Goal: Task Accomplishment & Management: Use online tool/utility

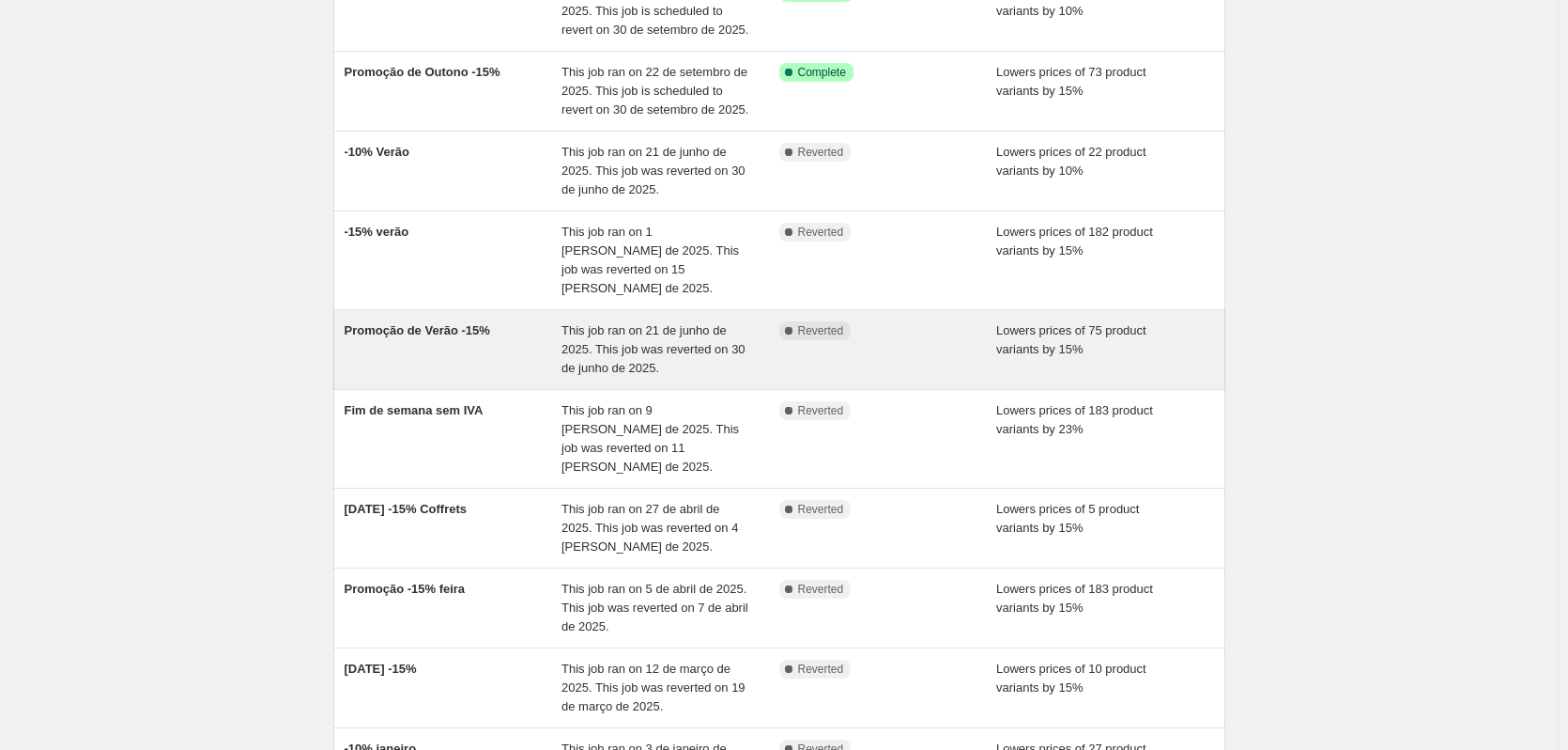
scroll to position [406, 0]
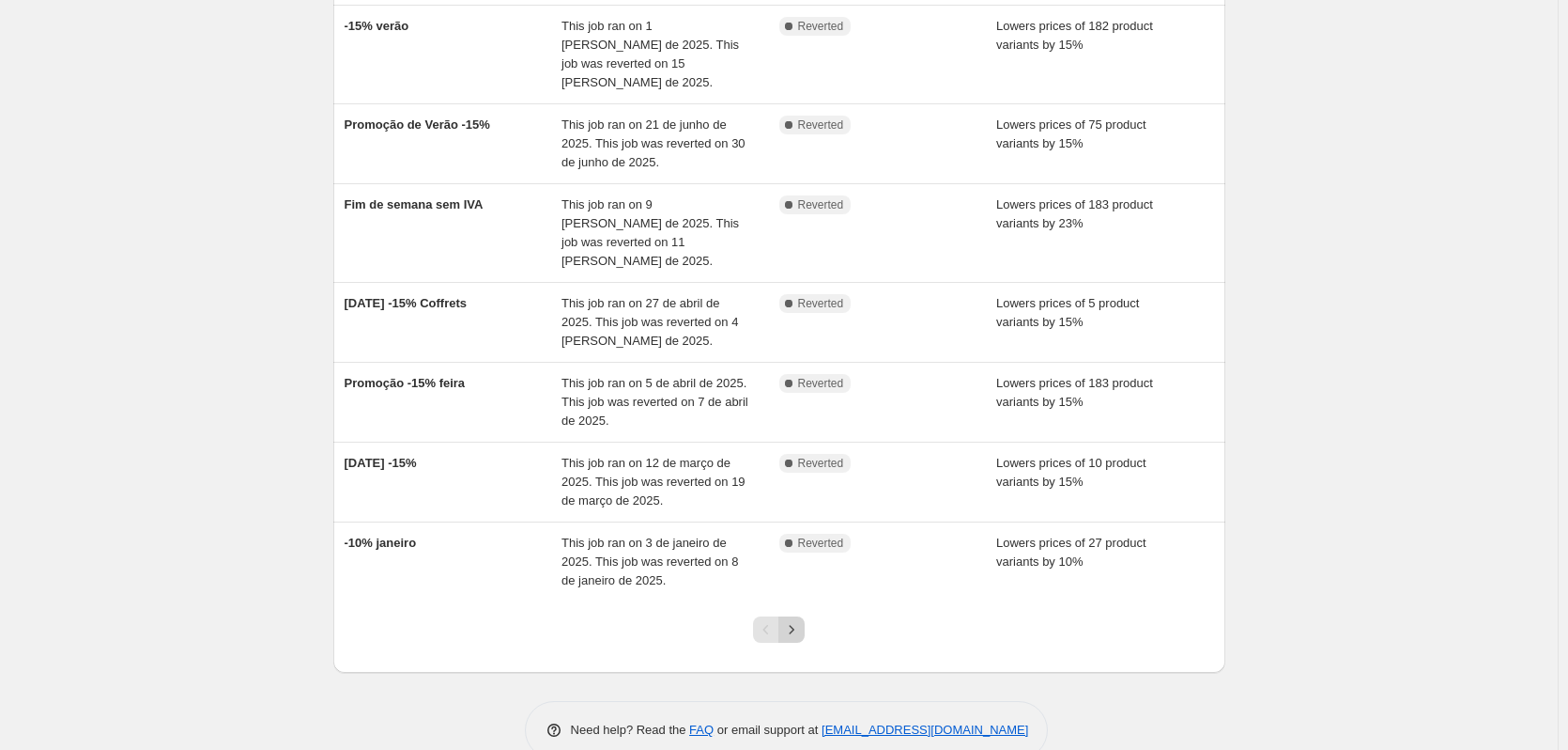
click at [791, 616] on button "Next" at bounding box center [791, 629] width 27 height 27
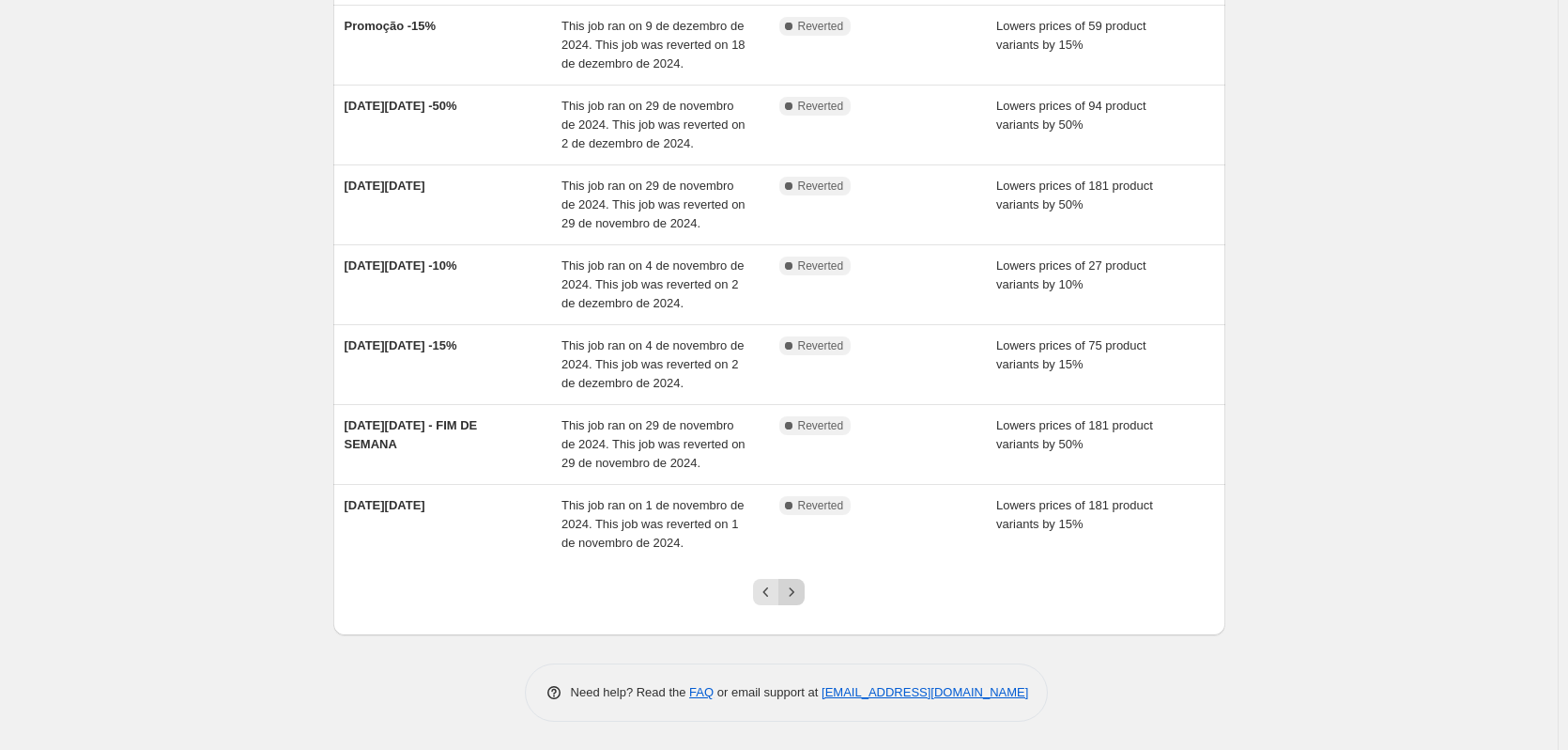
click at [805, 590] on button "Next" at bounding box center [791, 592] width 27 height 27
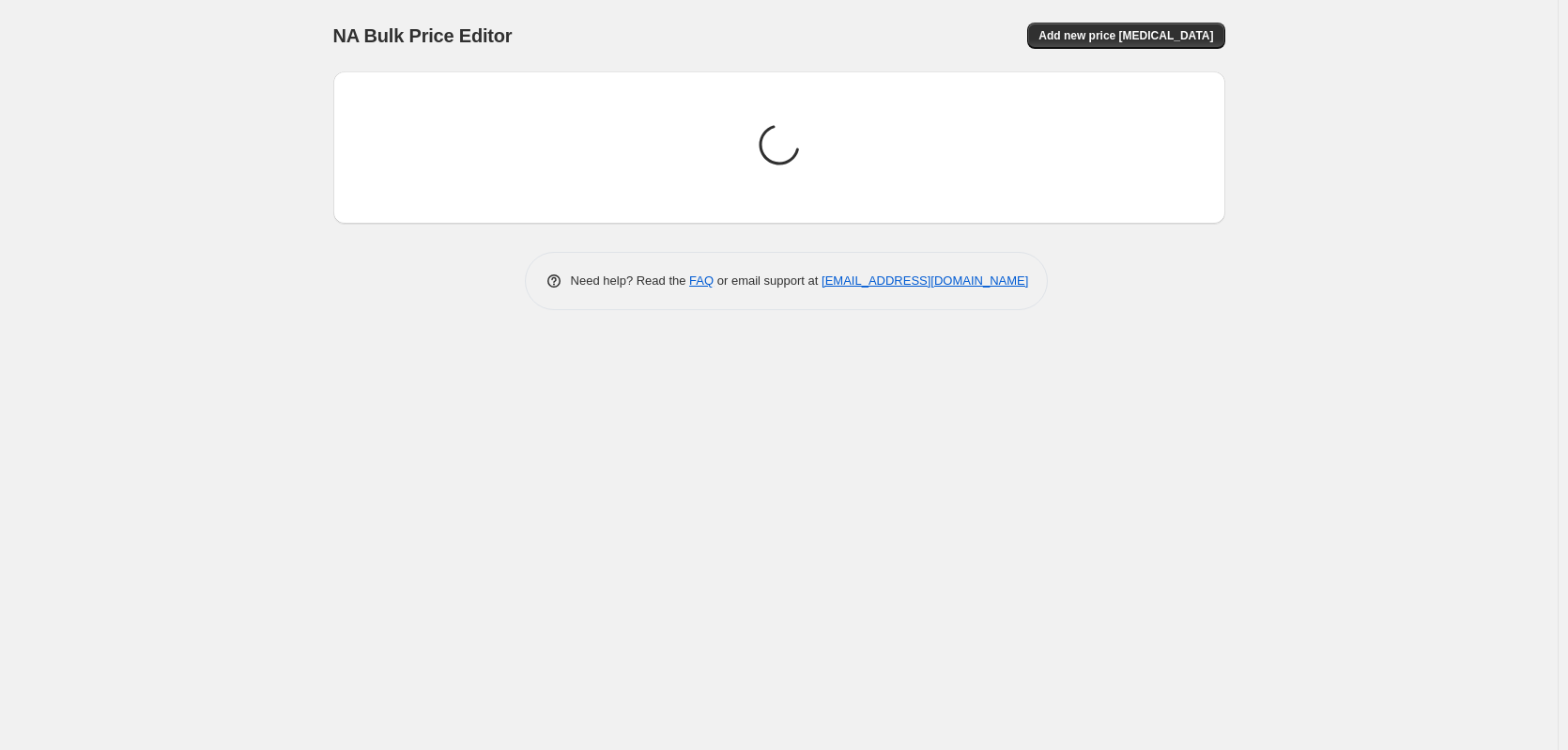
scroll to position [0, 0]
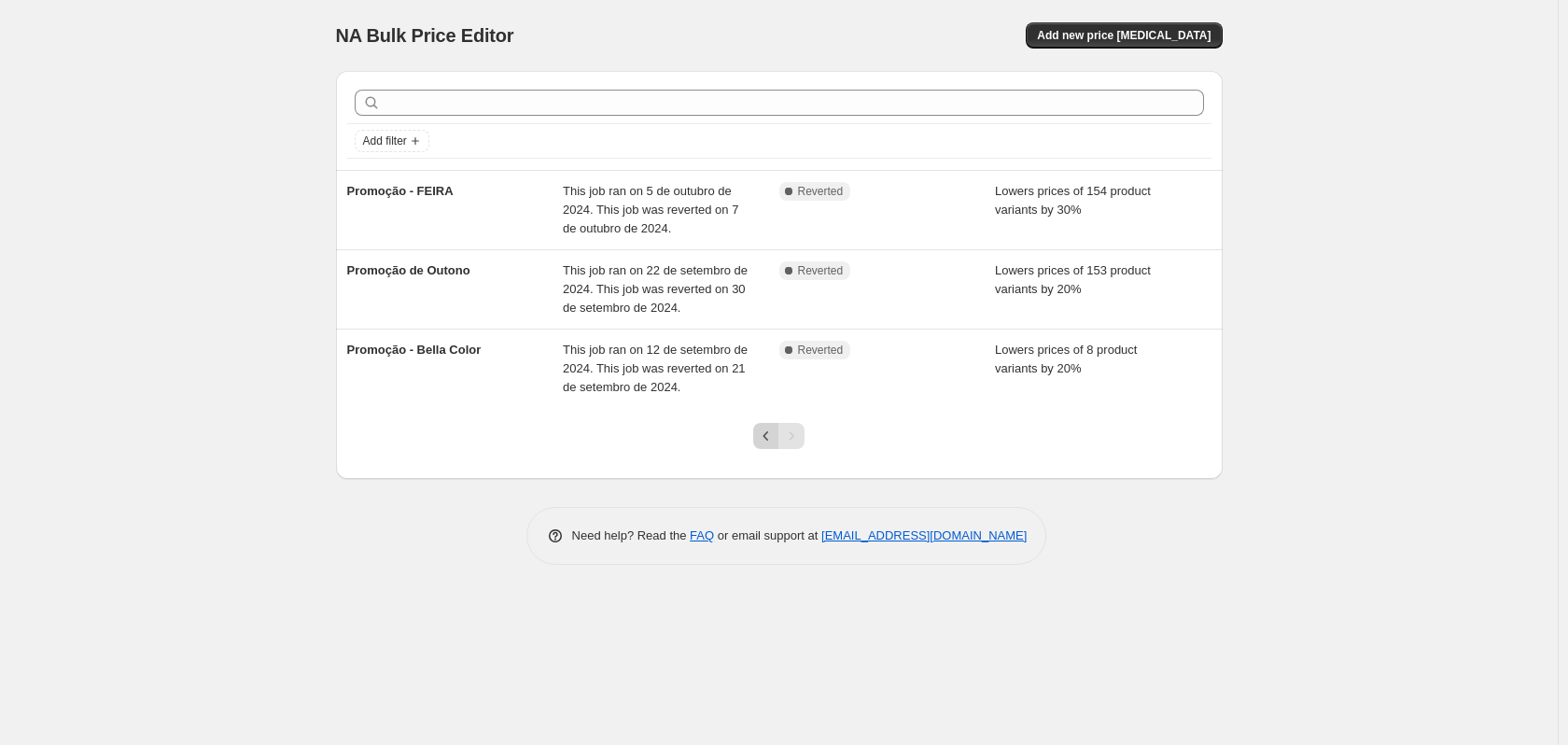
click at [771, 428] on icon "Previous" at bounding box center [766, 435] width 19 height 19
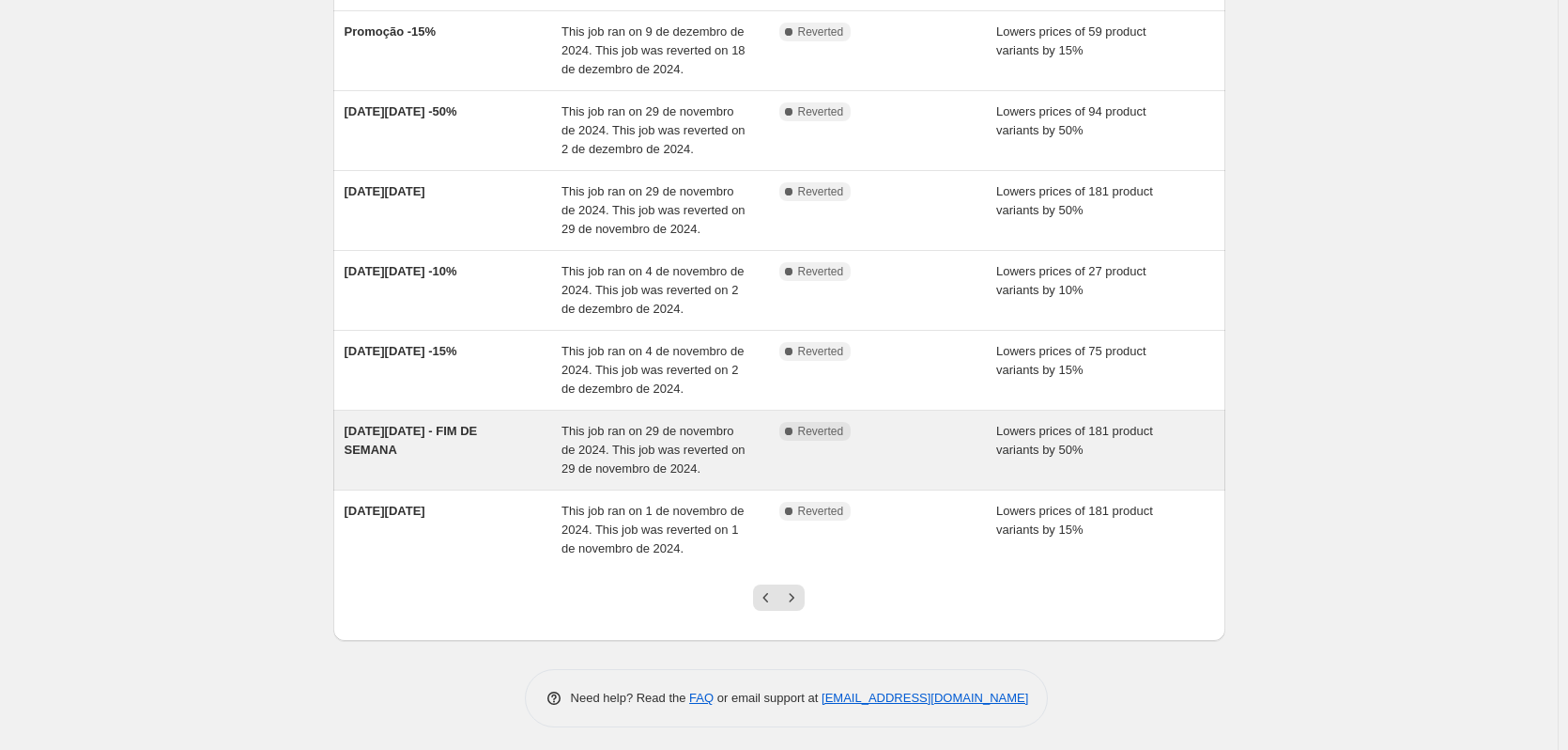
scroll to position [406, 0]
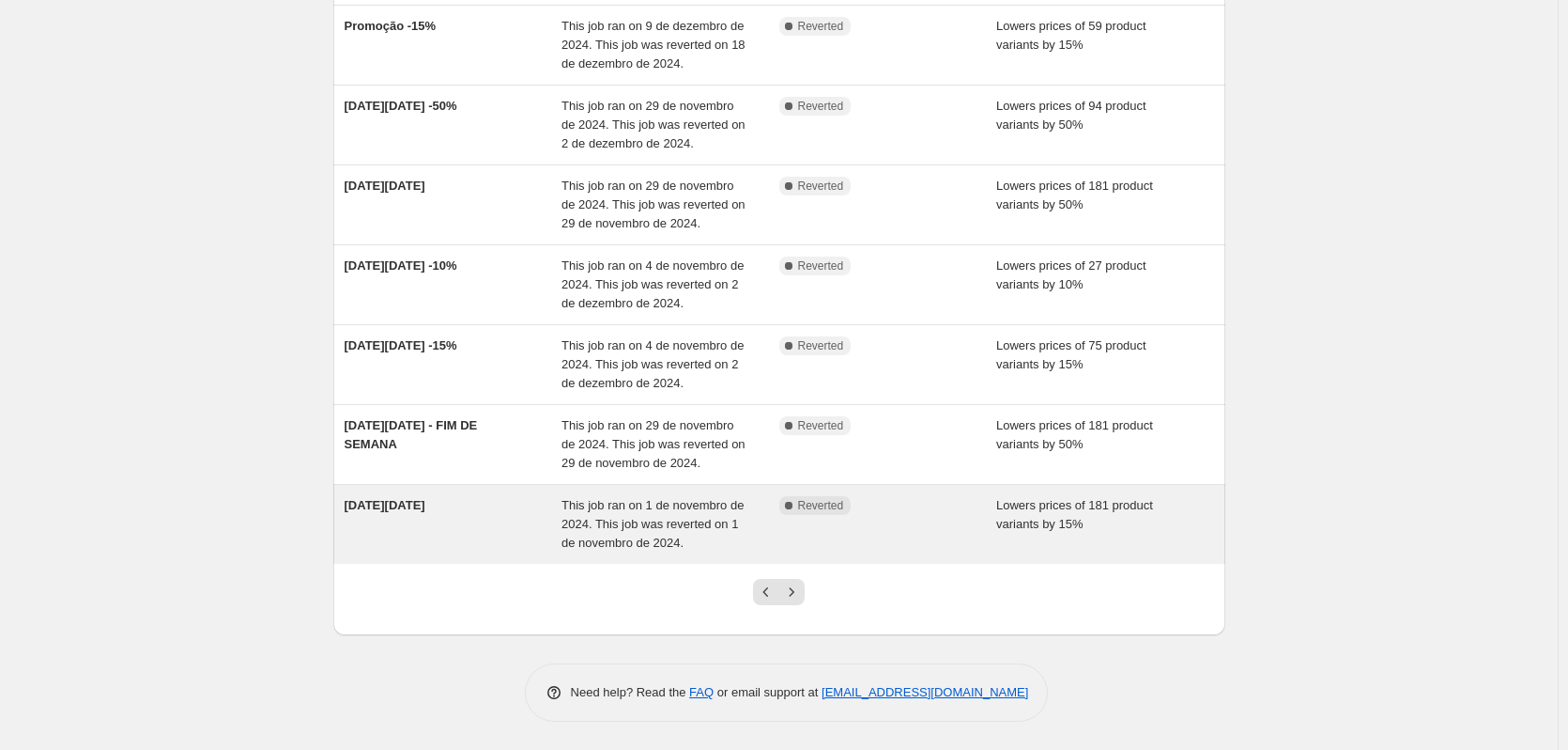
click at [1118, 536] on div "Lowers prices of 181 product variants by 15%" at bounding box center [1105, 523] width 218 height 56
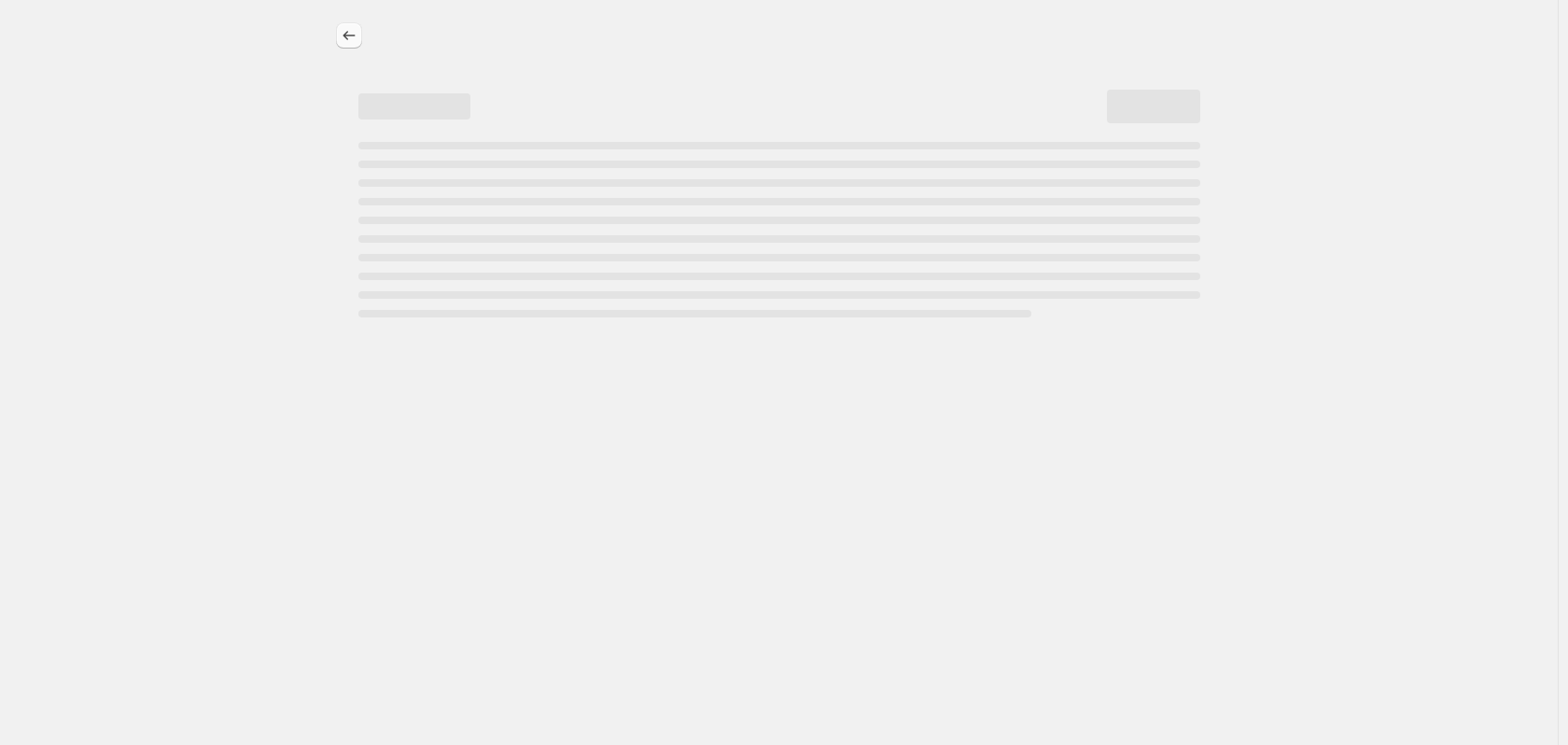
select select "percentage"
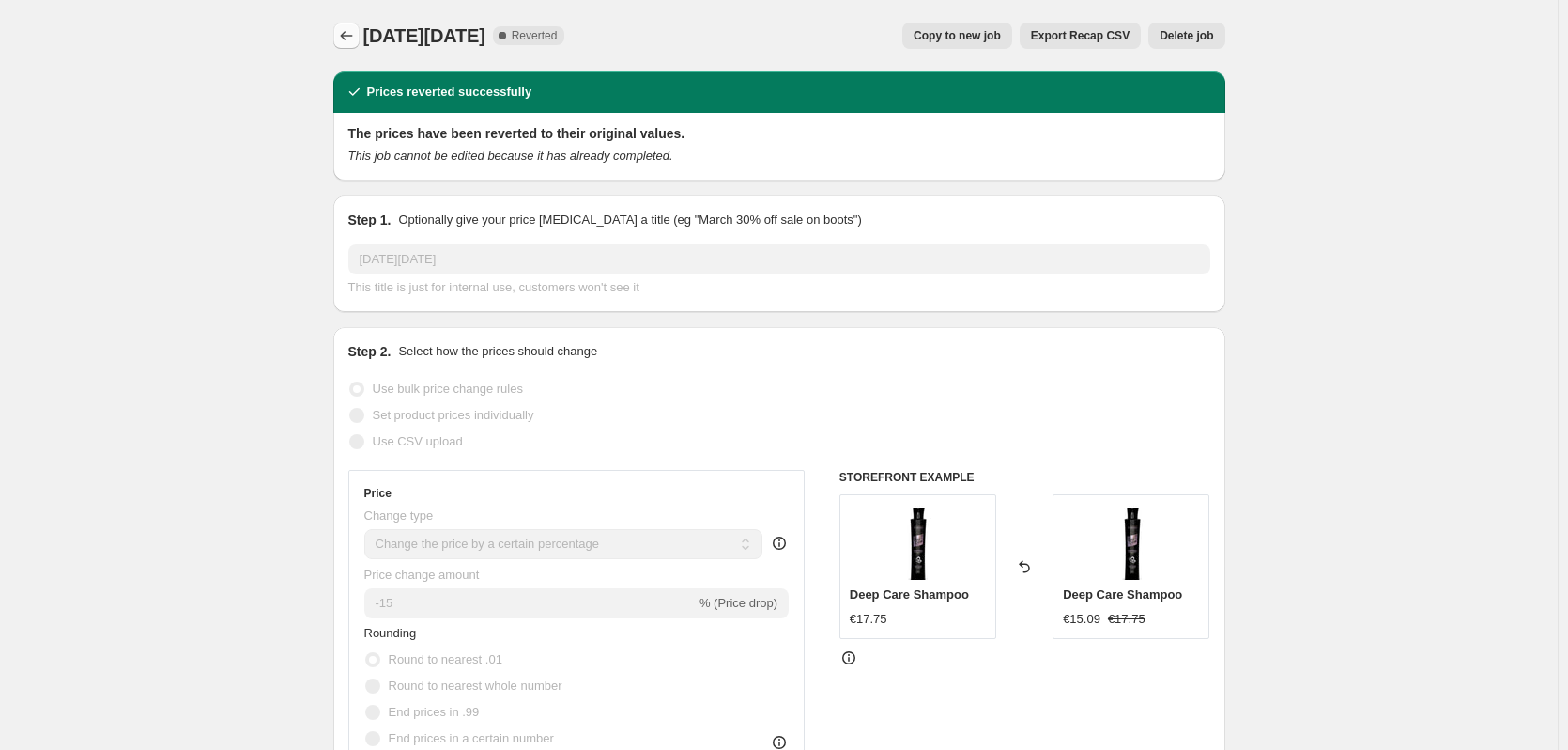
click at [354, 47] on button "Price change jobs" at bounding box center [346, 36] width 27 height 27
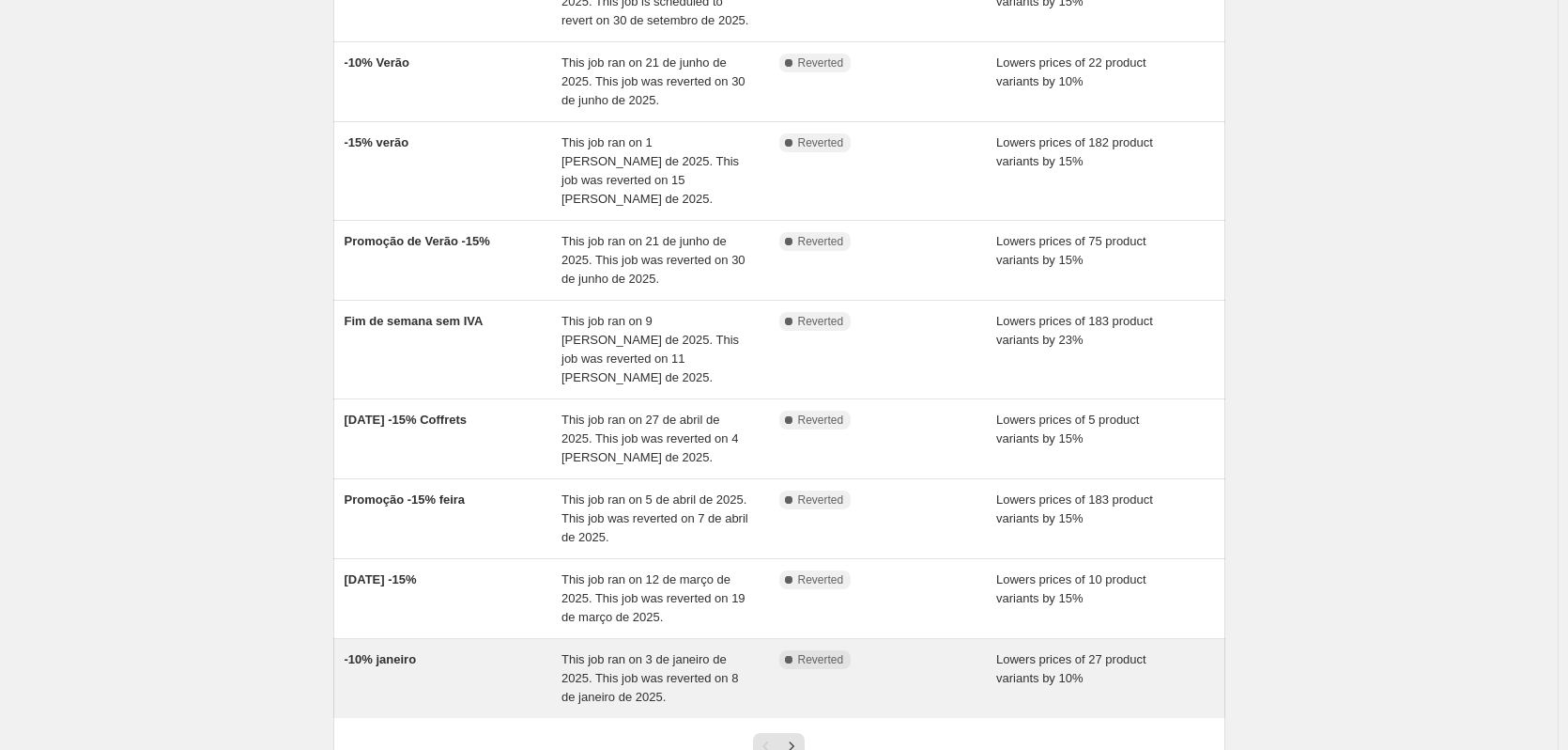
scroll to position [406, 0]
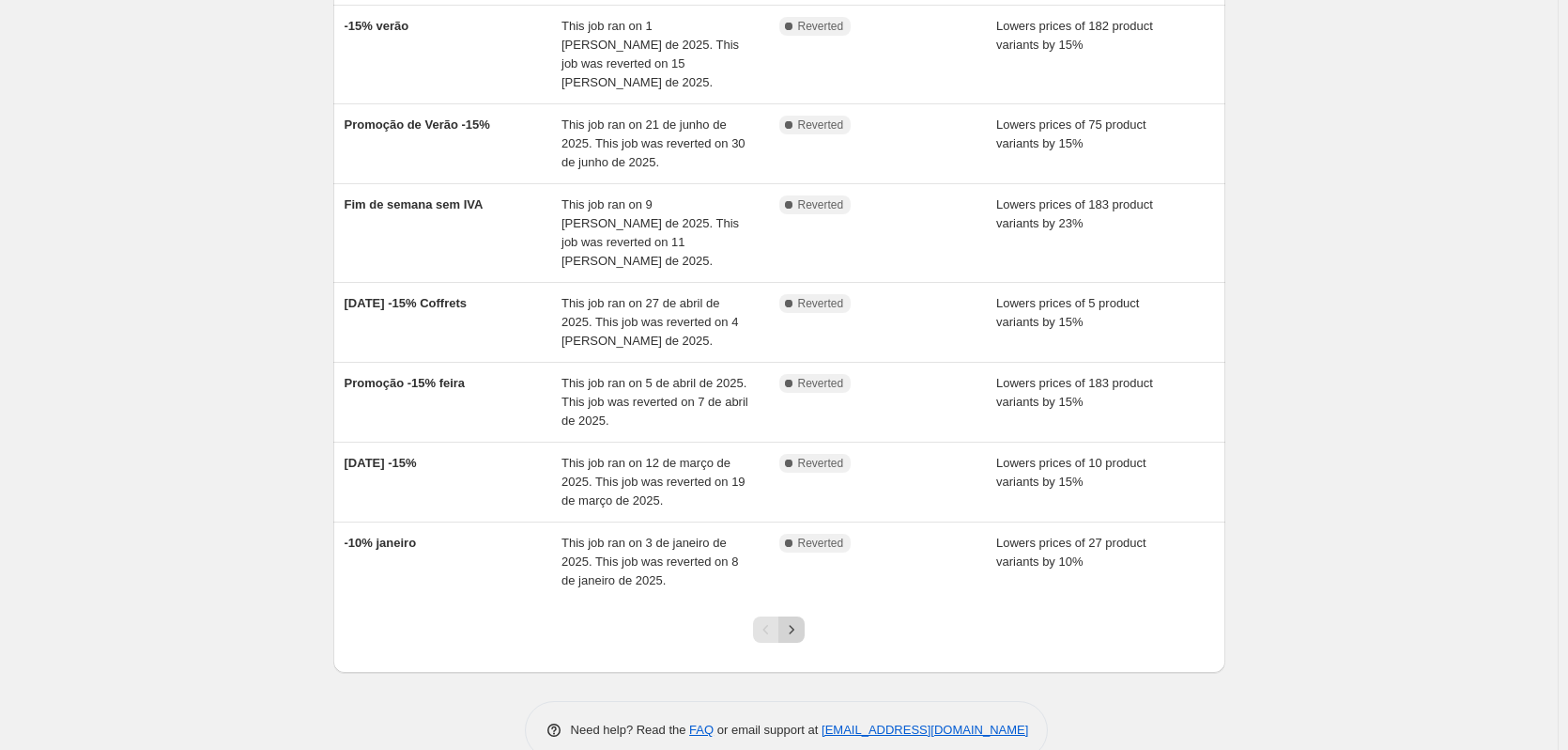
click at [795, 620] on icon "Next" at bounding box center [791, 629] width 19 height 19
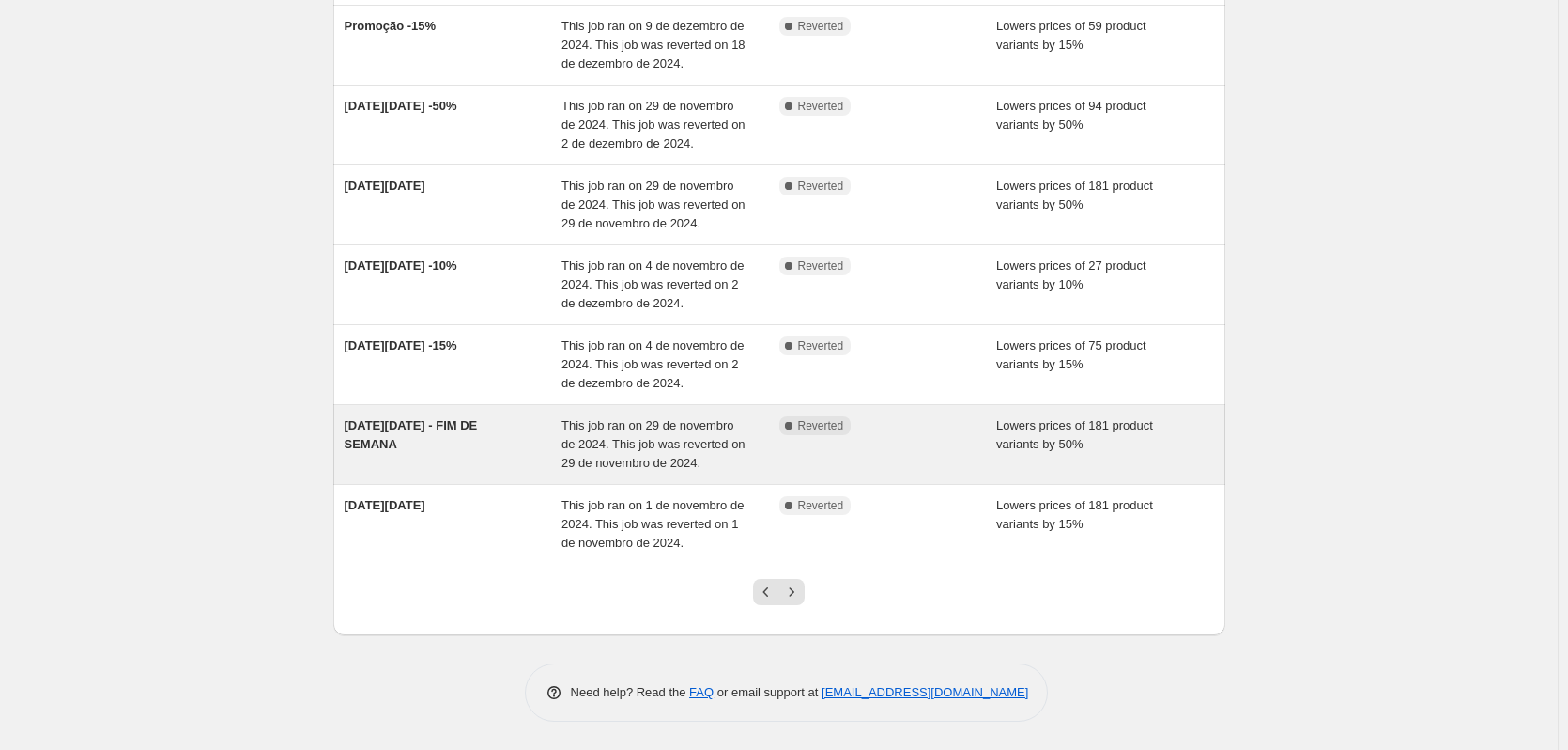
click at [474, 454] on div "BLACK FRIDAY - FIM DE SEMANA" at bounding box center [453, 444] width 218 height 56
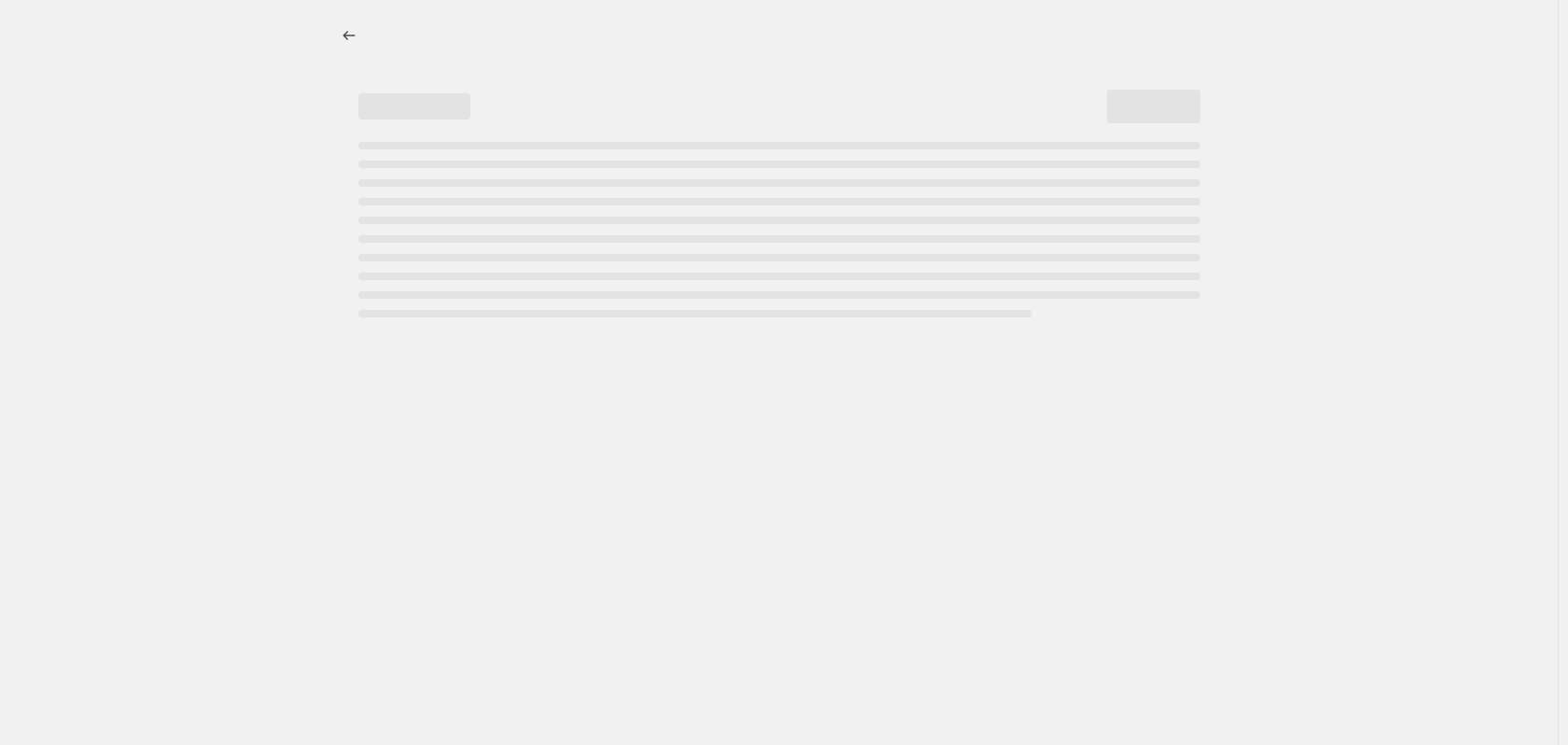
select select "percentage"
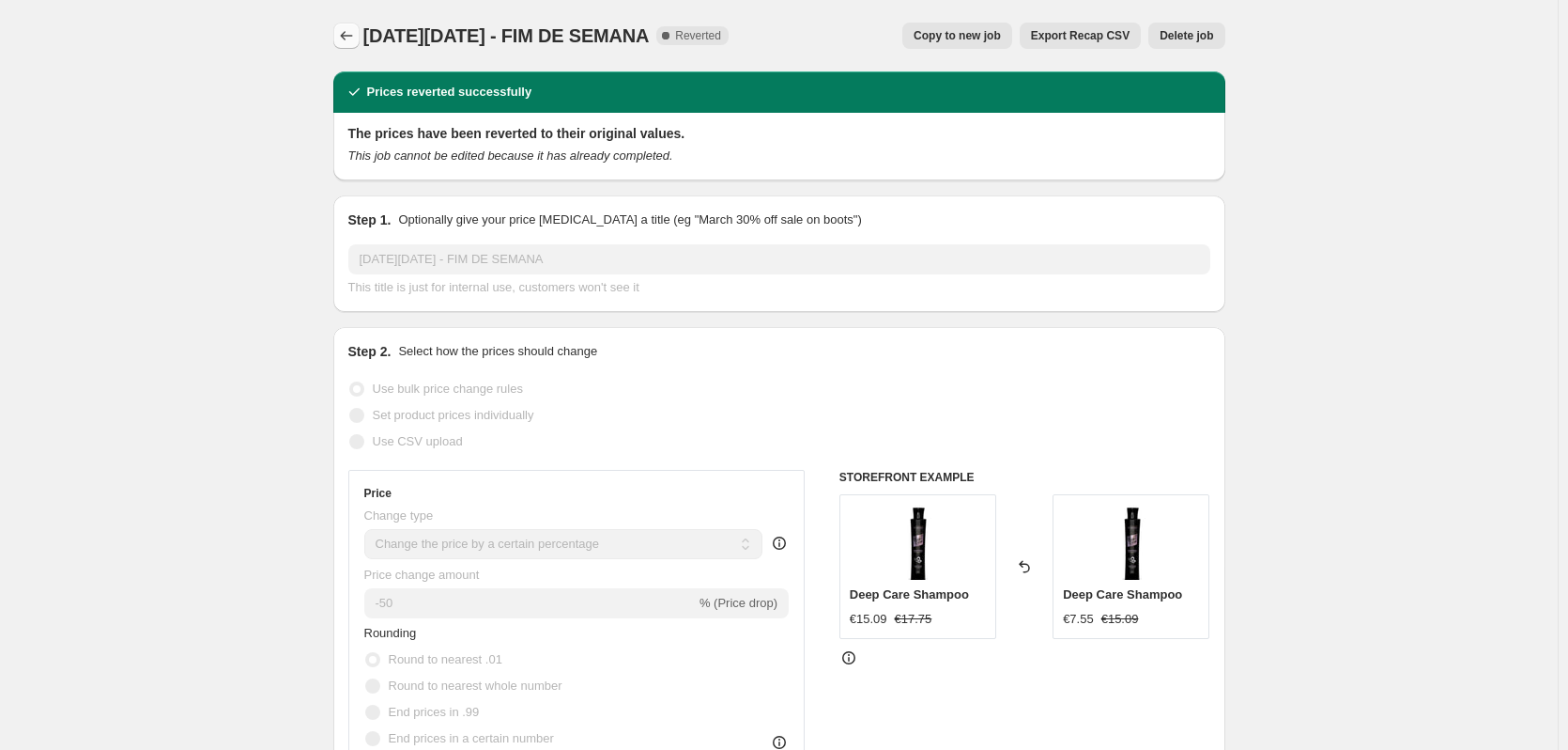
click at [351, 40] on icon "Price change jobs" at bounding box center [346, 36] width 19 height 19
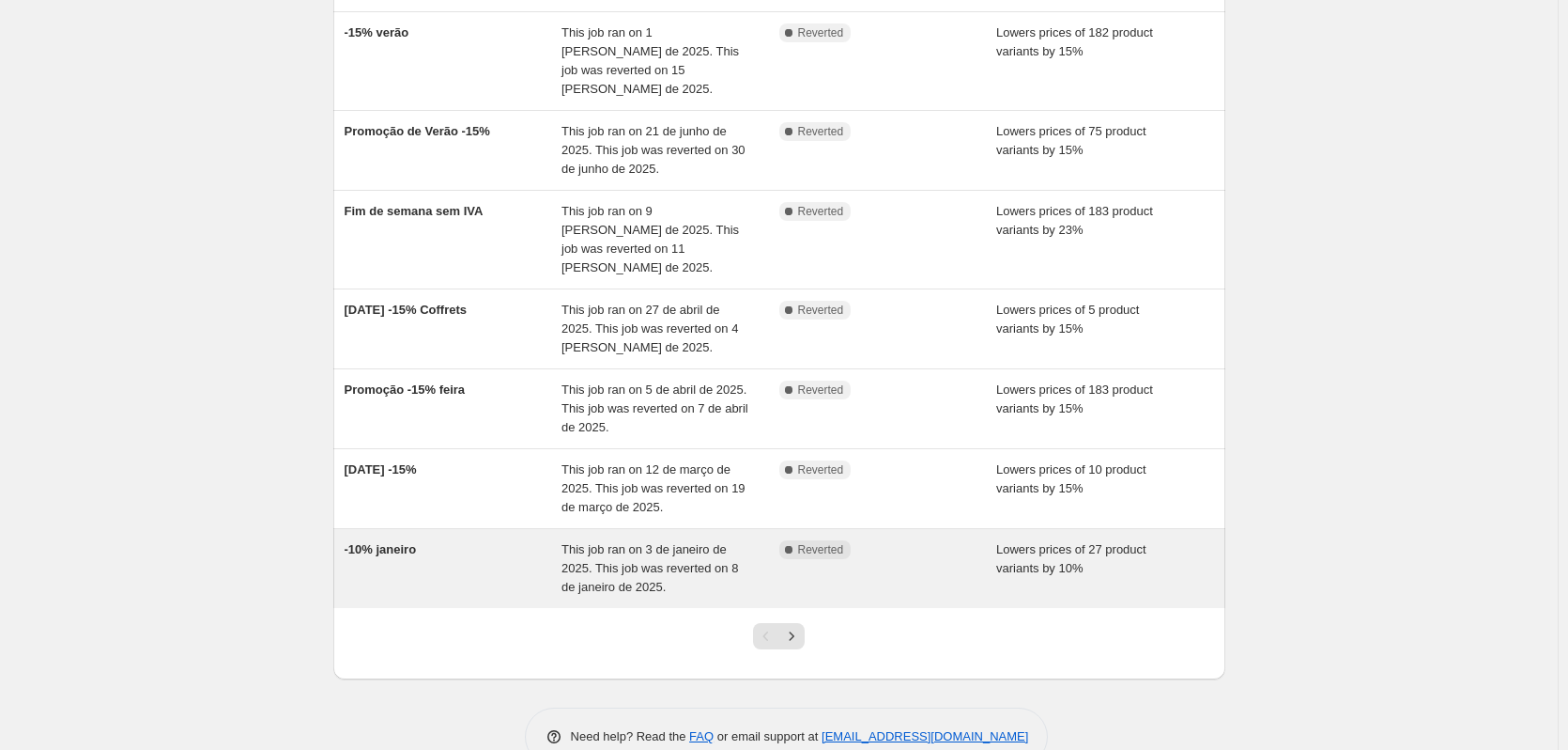
scroll to position [406, 0]
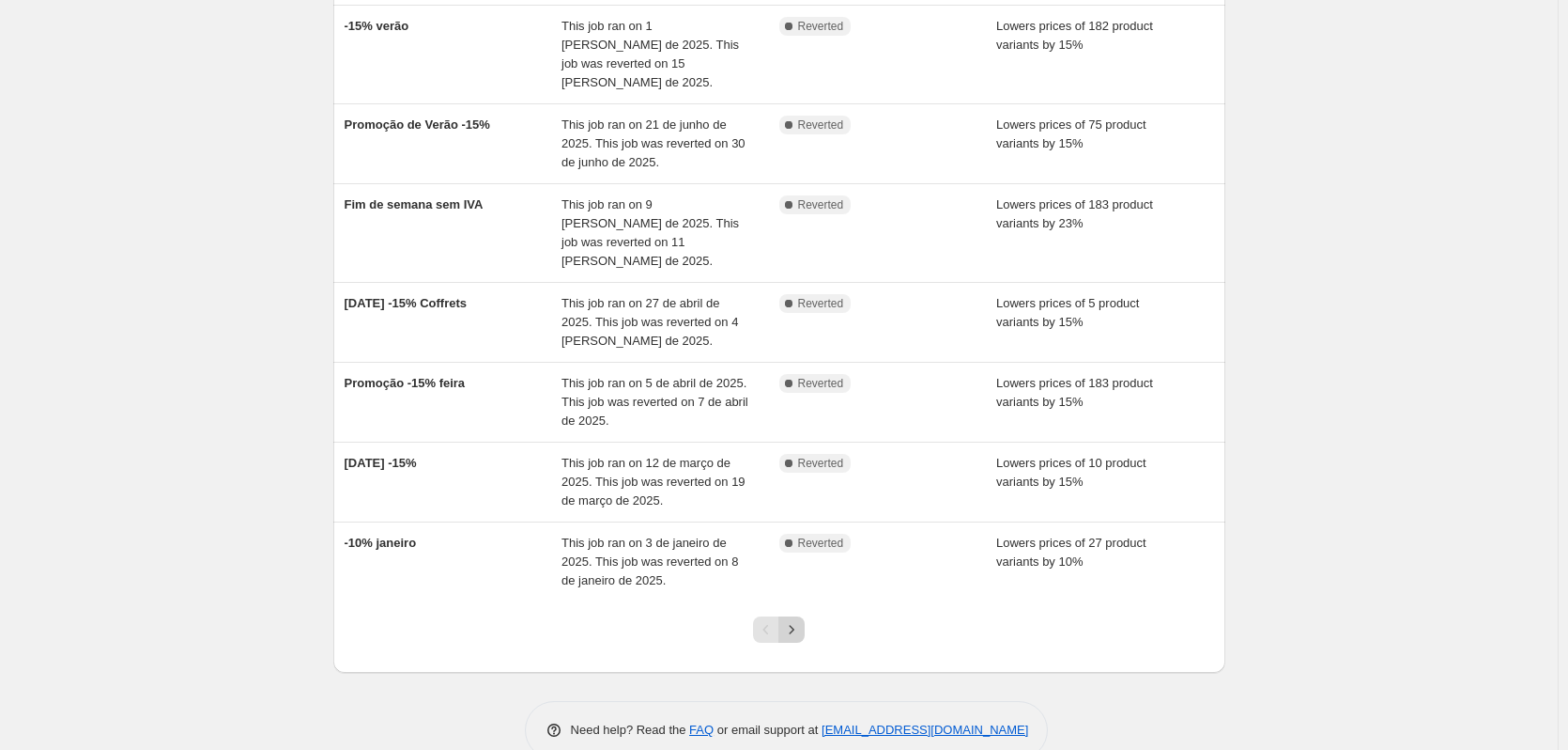
click at [805, 616] on button "Next" at bounding box center [791, 629] width 27 height 27
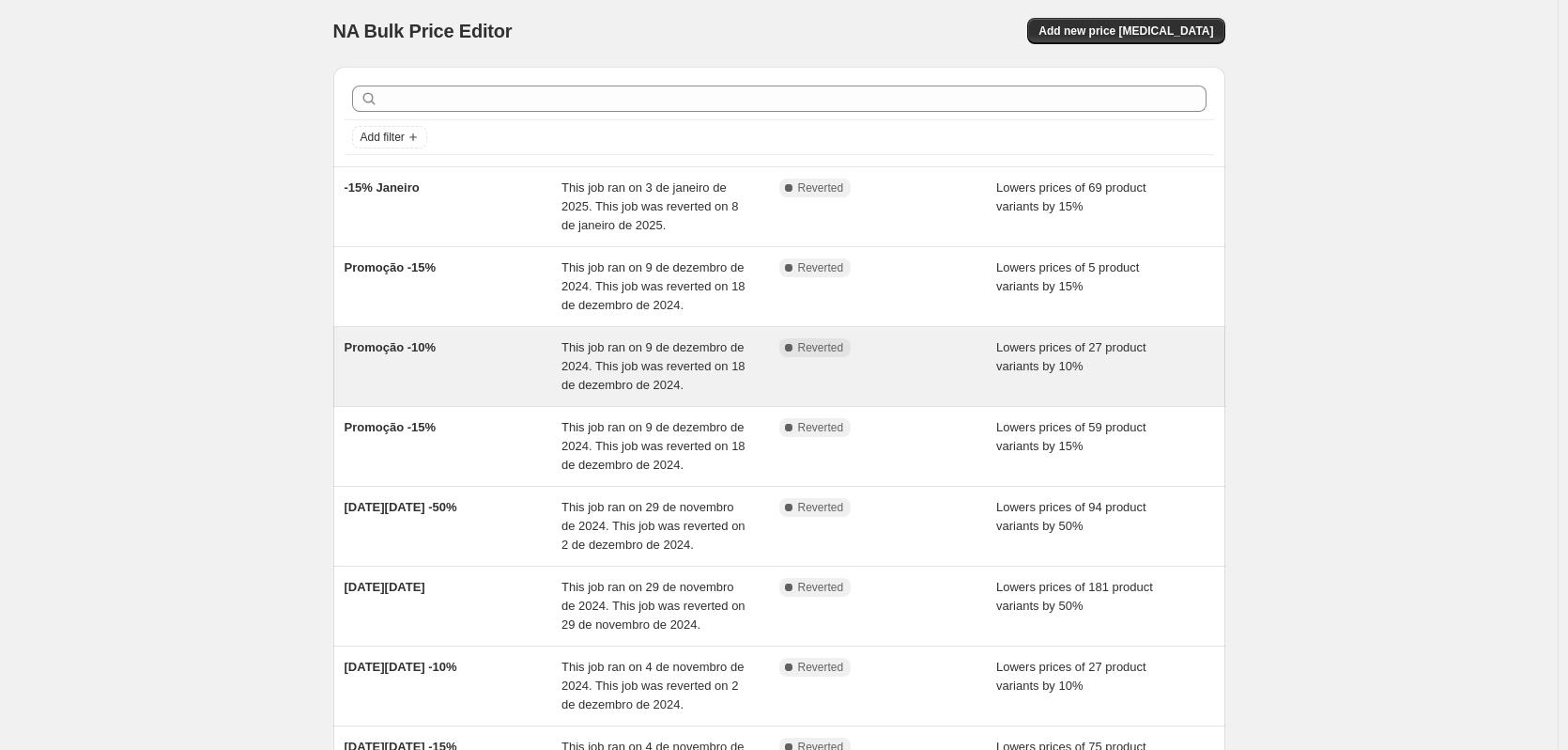
scroll to position [0, 0]
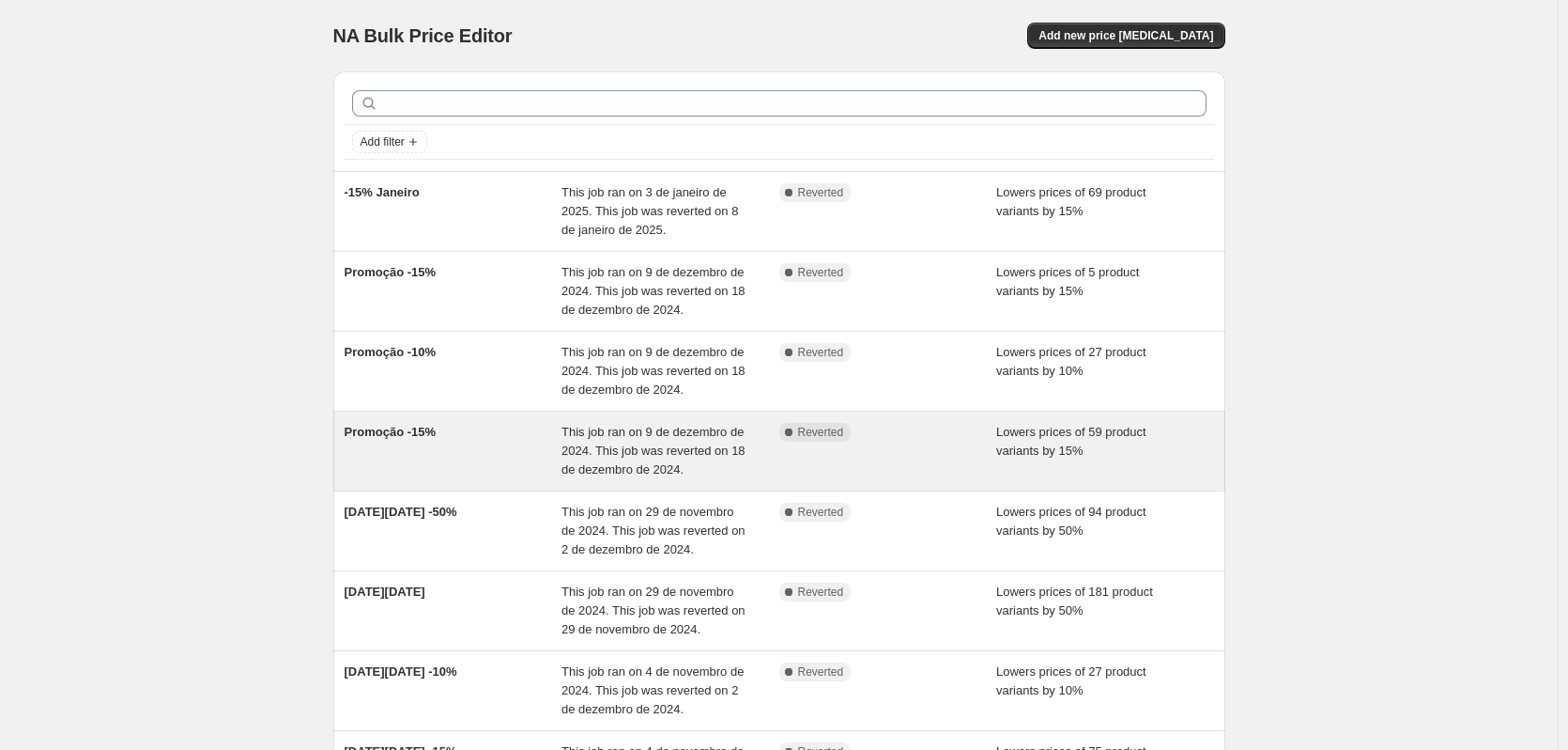
drag, startPoint x: 587, startPoint y: 367, endPoint x: 801, endPoint y: 473, distance: 238.8
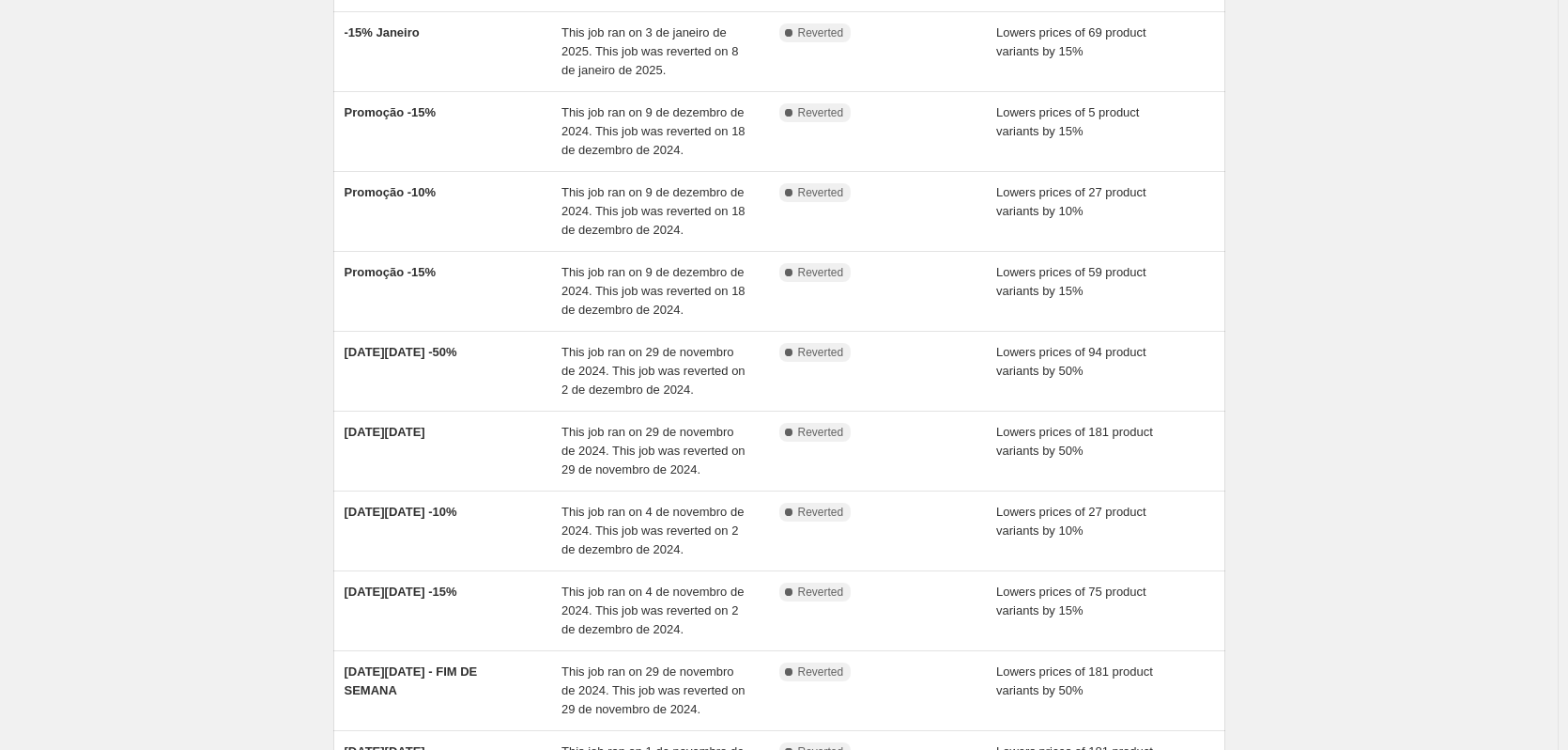
scroll to position [406, 0]
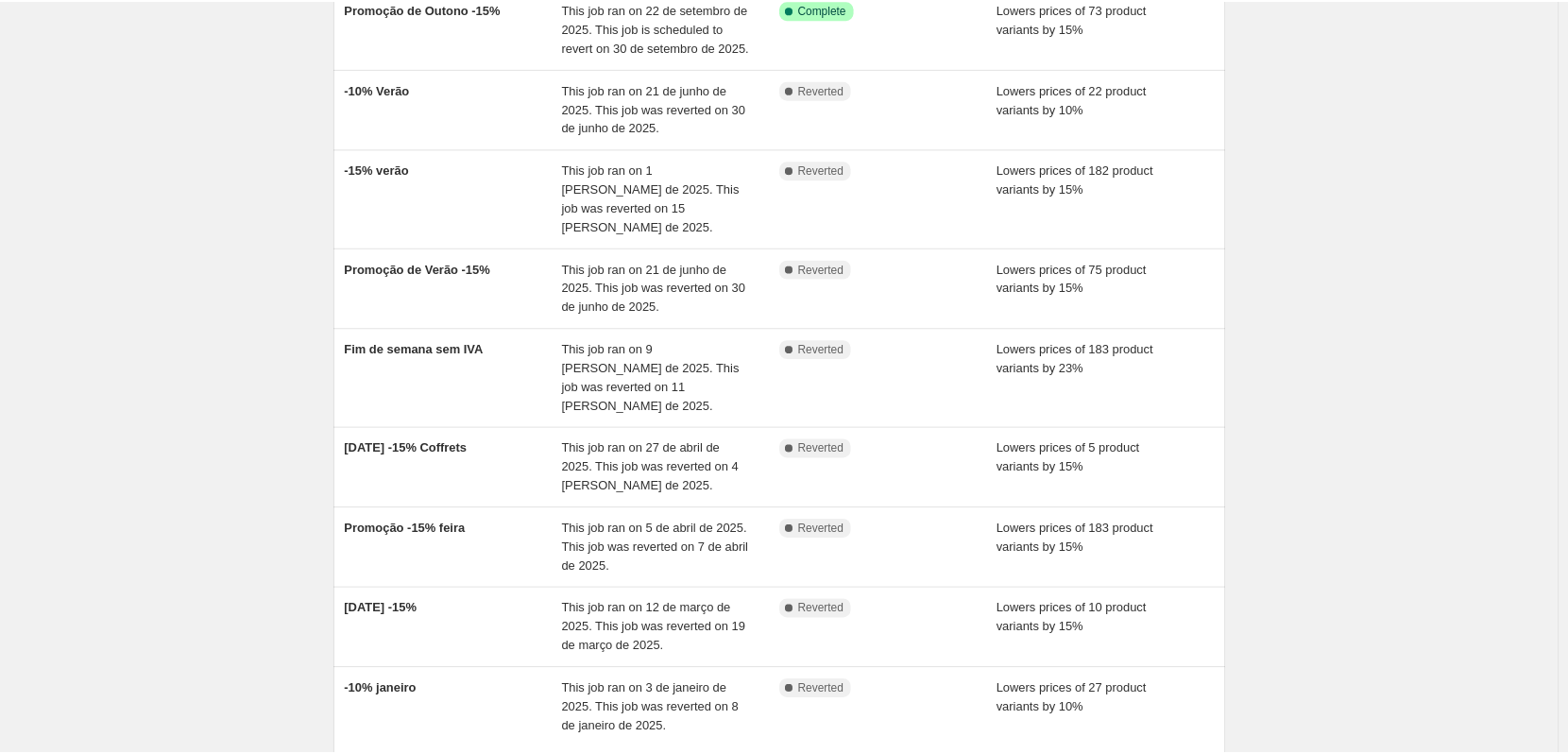
scroll to position [408, 0]
